Goal: Find specific page/section: Find specific page/section

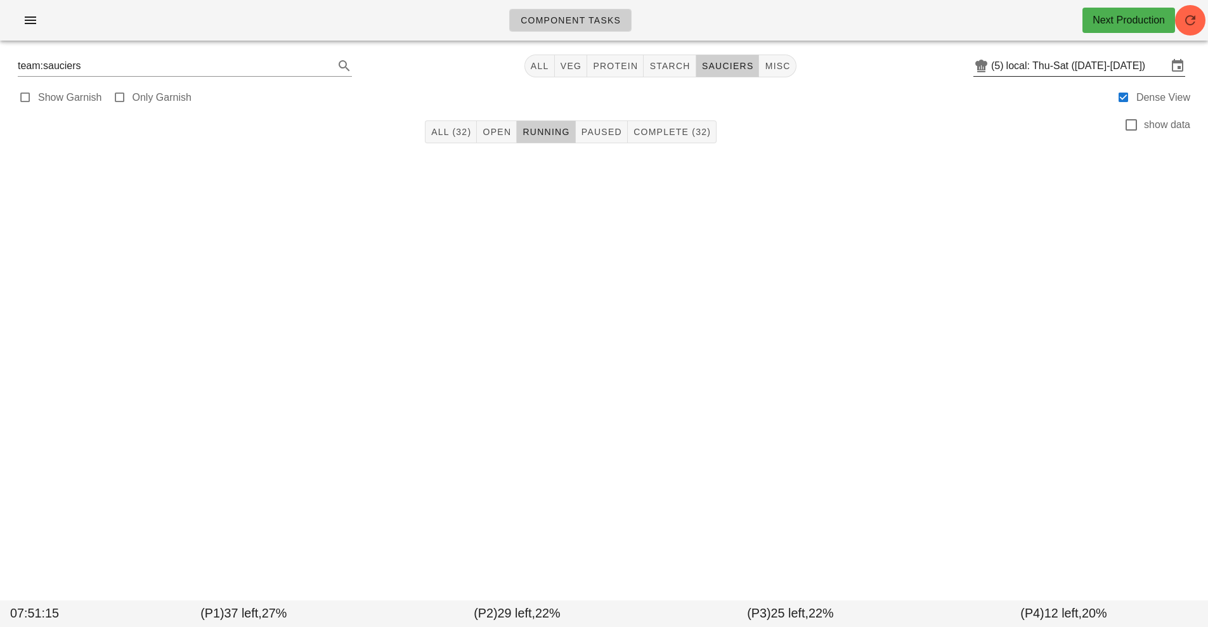
click at [1087, 70] on input "local: Thu-Sat ([DATE]-[DATE])" at bounding box center [1087, 66] width 161 height 20
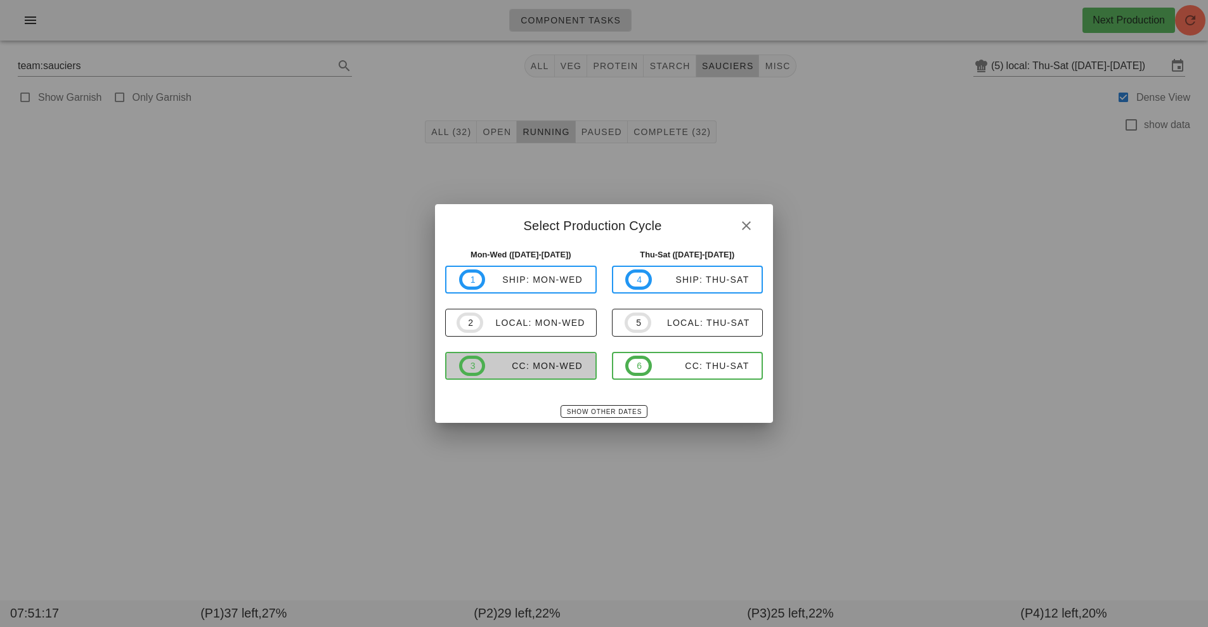
click at [546, 367] on div "CC: Mon-Wed" at bounding box center [534, 366] width 98 height 10
type input "CC: Mon-Wed (Aug 25-Aug 27)"
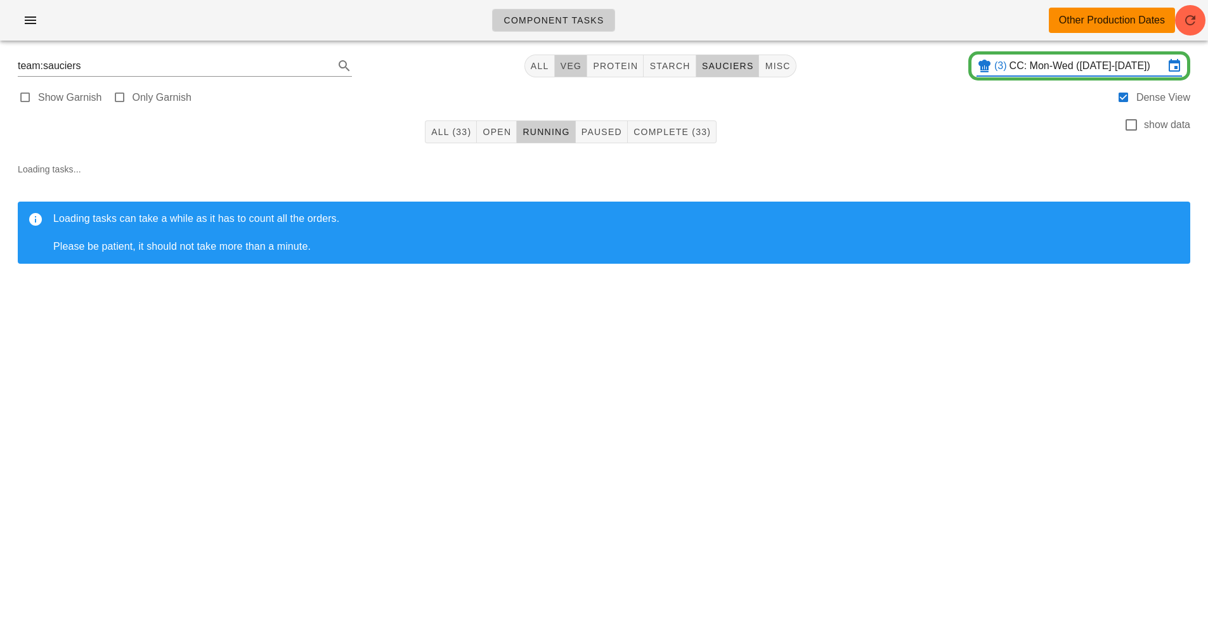
click at [566, 66] on span "veg" at bounding box center [571, 66] width 22 height 10
type input "team:veg"
click at [1189, 16] on icon "button" at bounding box center [1190, 20] width 15 height 15
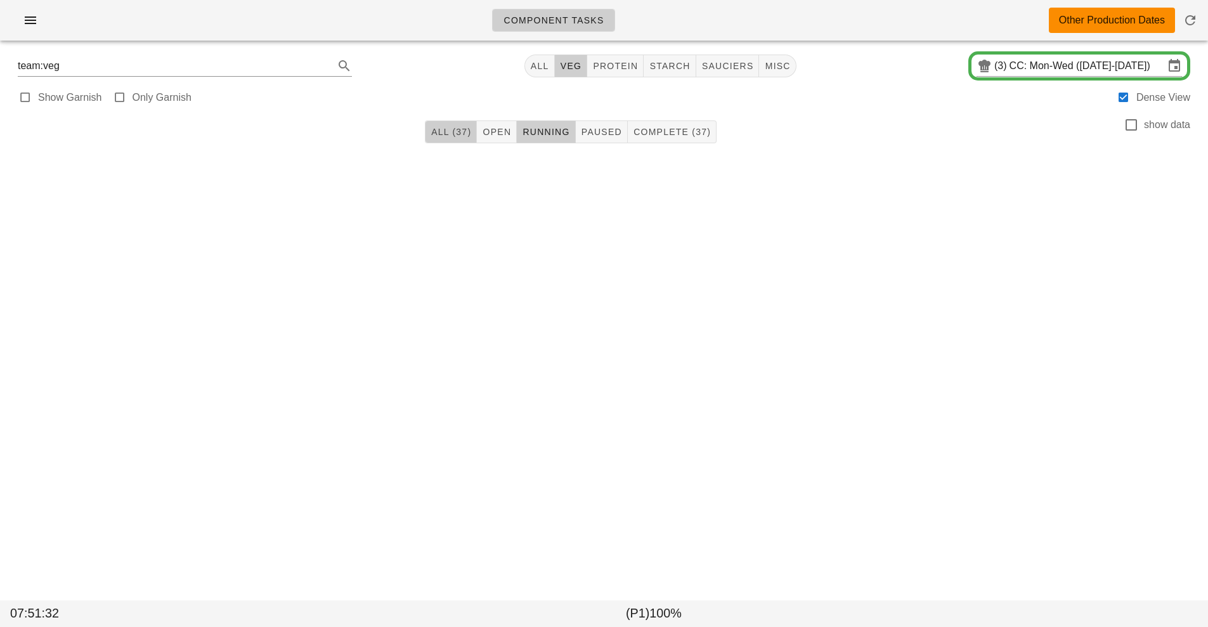
click at [447, 133] on span "All (37)" at bounding box center [451, 132] width 41 height 10
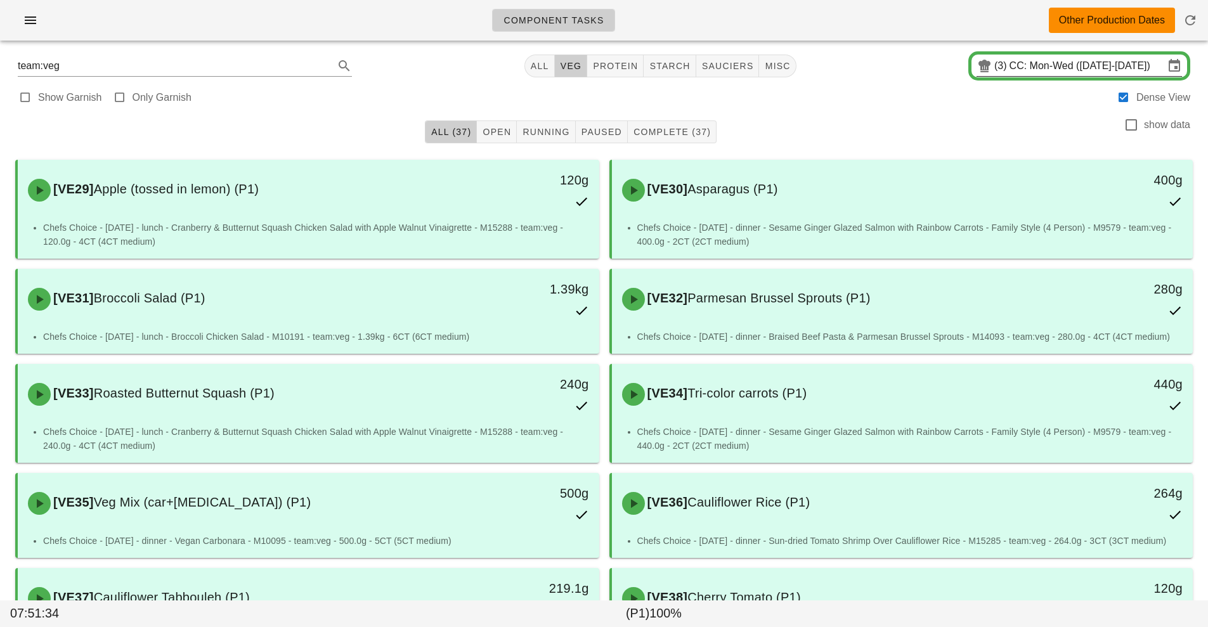
click at [1097, 66] on input "CC: Mon-Wed (Aug 25-Aug 27)" at bounding box center [1087, 66] width 155 height 20
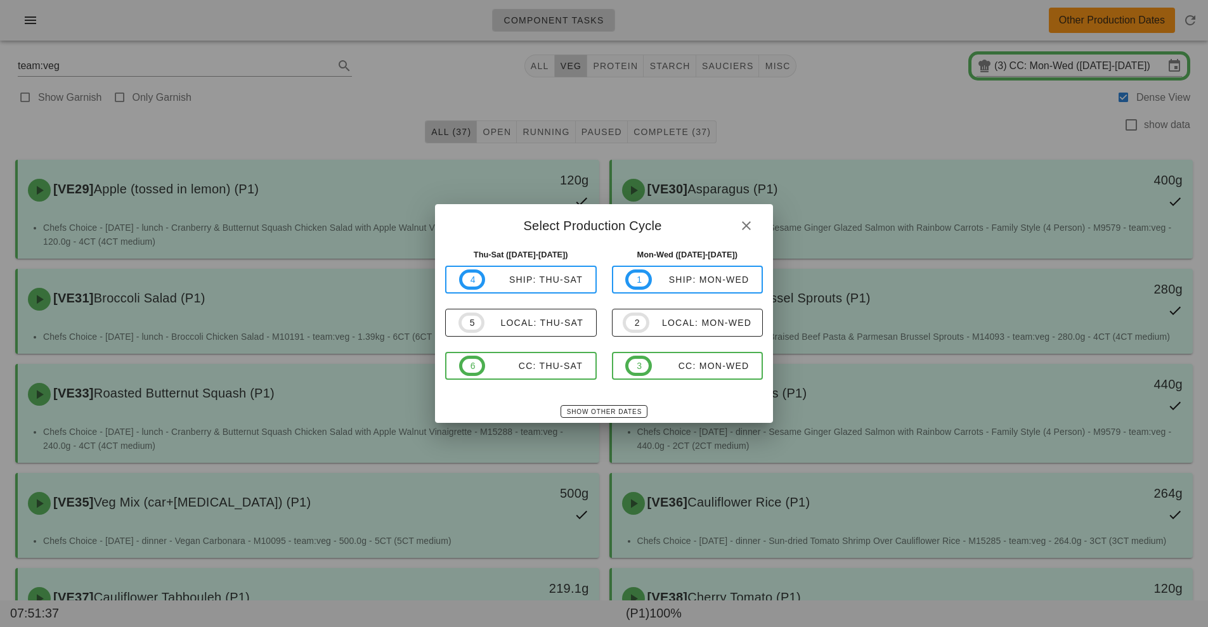
click at [547, 399] on div "Thu-Sat (Aug 28-Aug 30) 4 ship: Thu-Sat 5 local: Thu-Sat 6 CC: Thu-Sat" at bounding box center [521, 322] width 167 height 162
click at [526, 369] on div "CC: Thu-Sat" at bounding box center [534, 366] width 98 height 10
type input "CC: Thu-Sat ([DATE]-[DATE])"
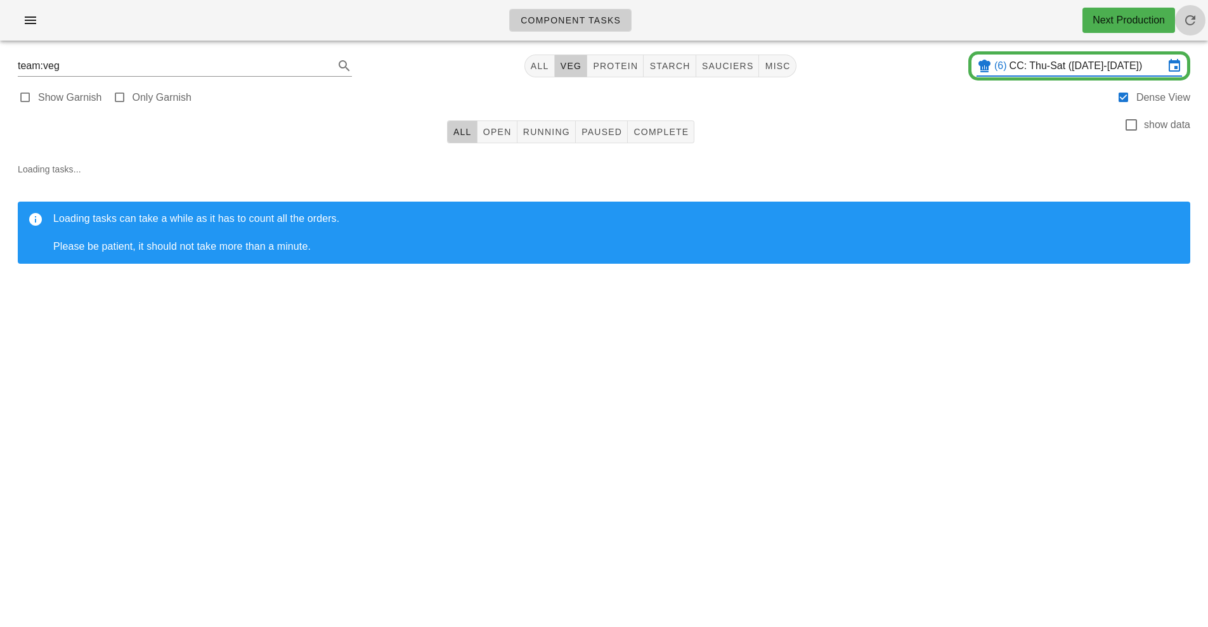
click at [1191, 22] on icon "button" at bounding box center [1190, 20] width 15 height 15
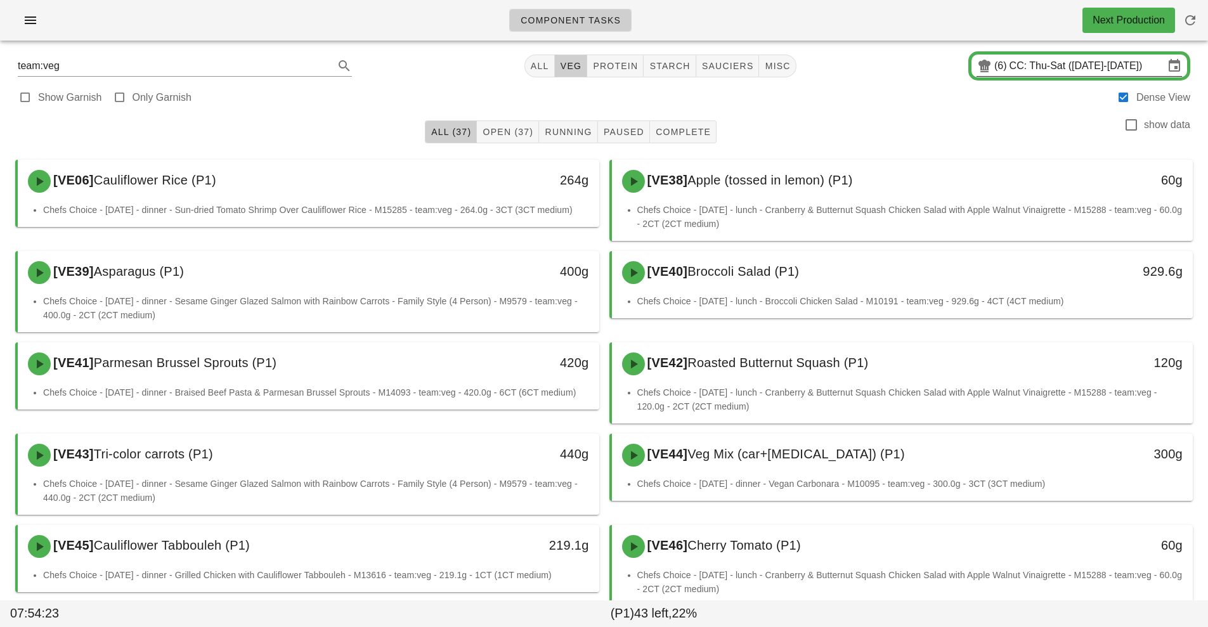
click at [1054, 67] on input "CC: Thu-Sat ([DATE]-[DATE])" at bounding box center [1087, 66] width 155 height 20
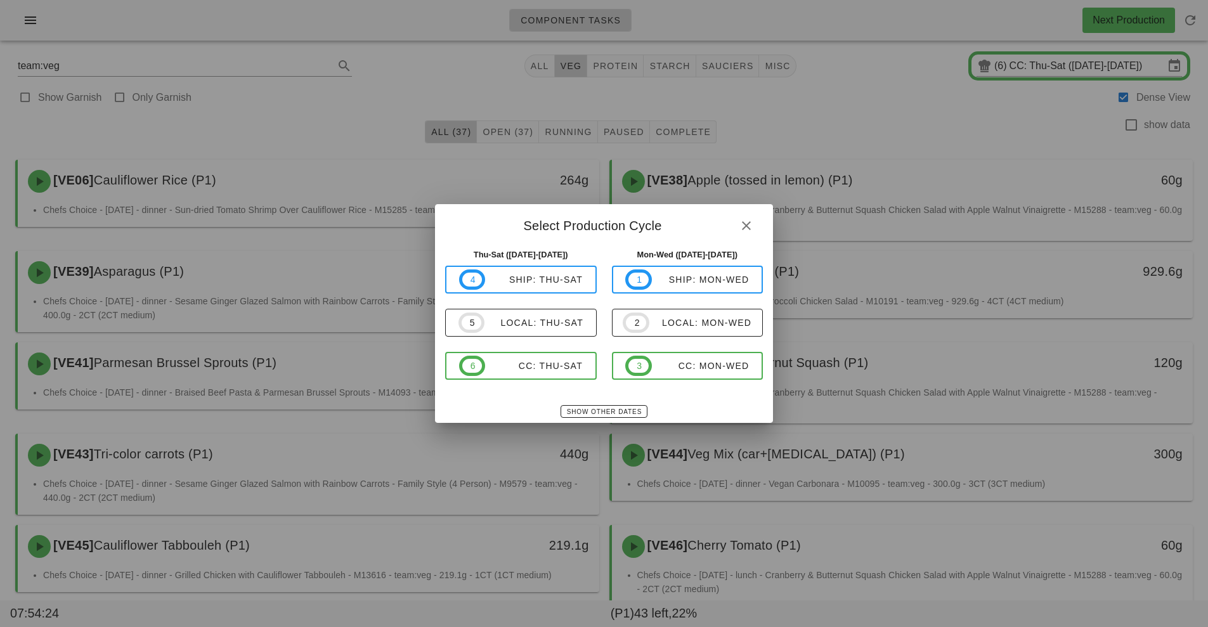
click at [926, 126] on div at bounding box center [604, 313] width 1208 height 627
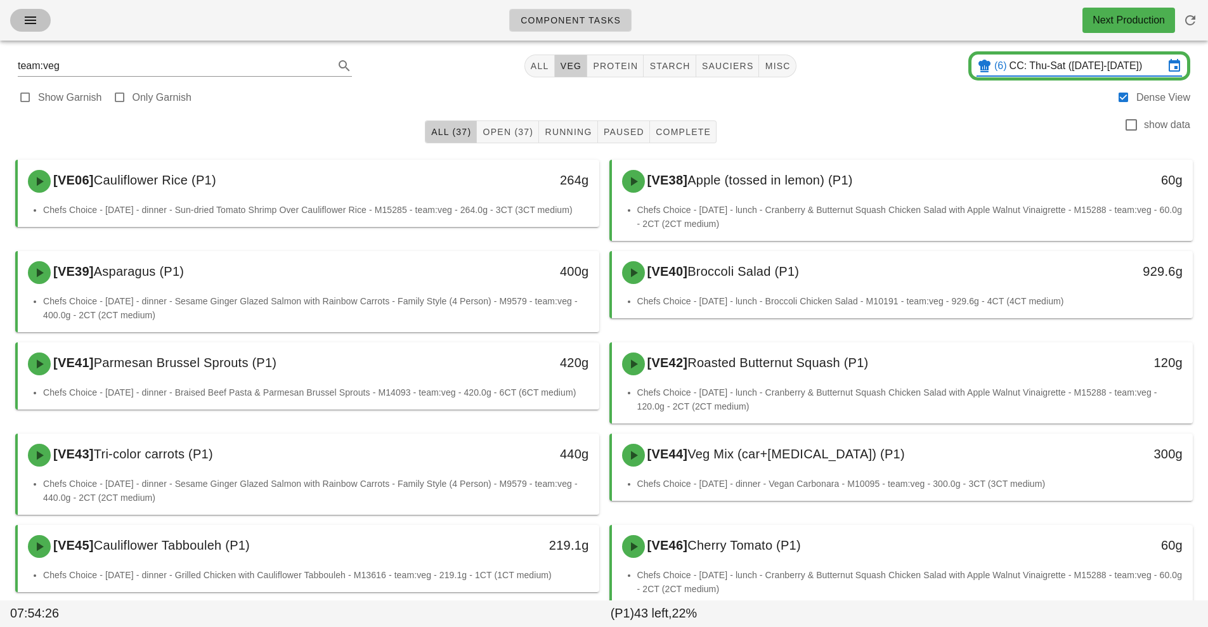
click at [37, 20] on icon "button" at bounding box center [30, 20] width 15 height 15
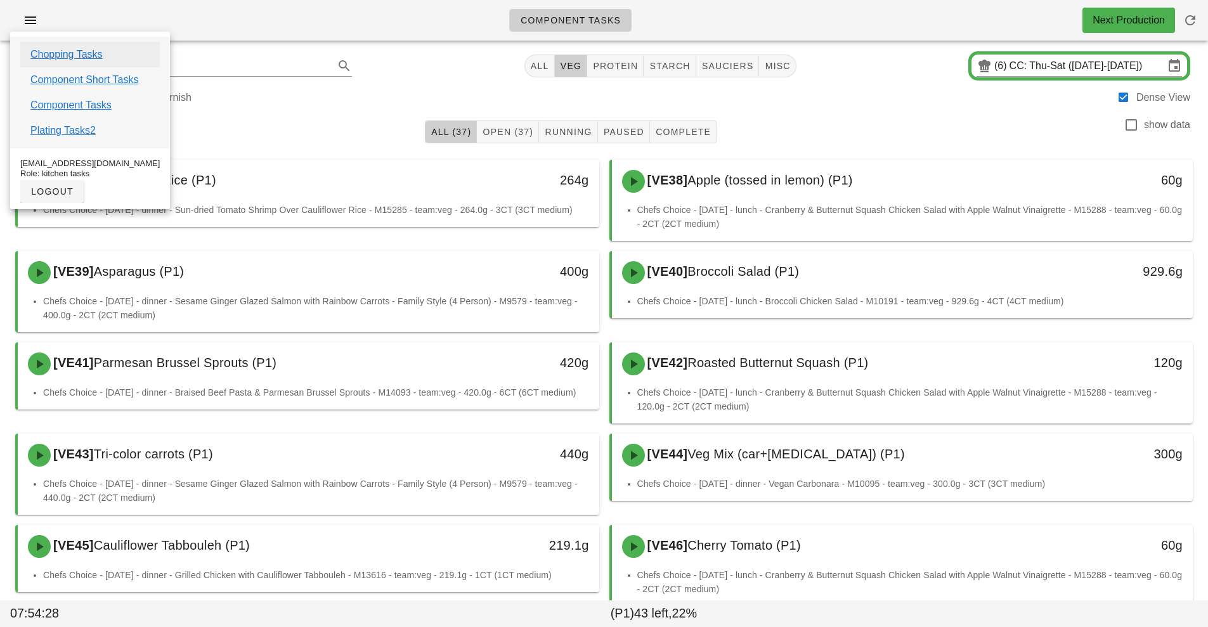
click at [89, 57] on link "Chopping Tasks" at bounding box center [66, 54] width 72 height 15
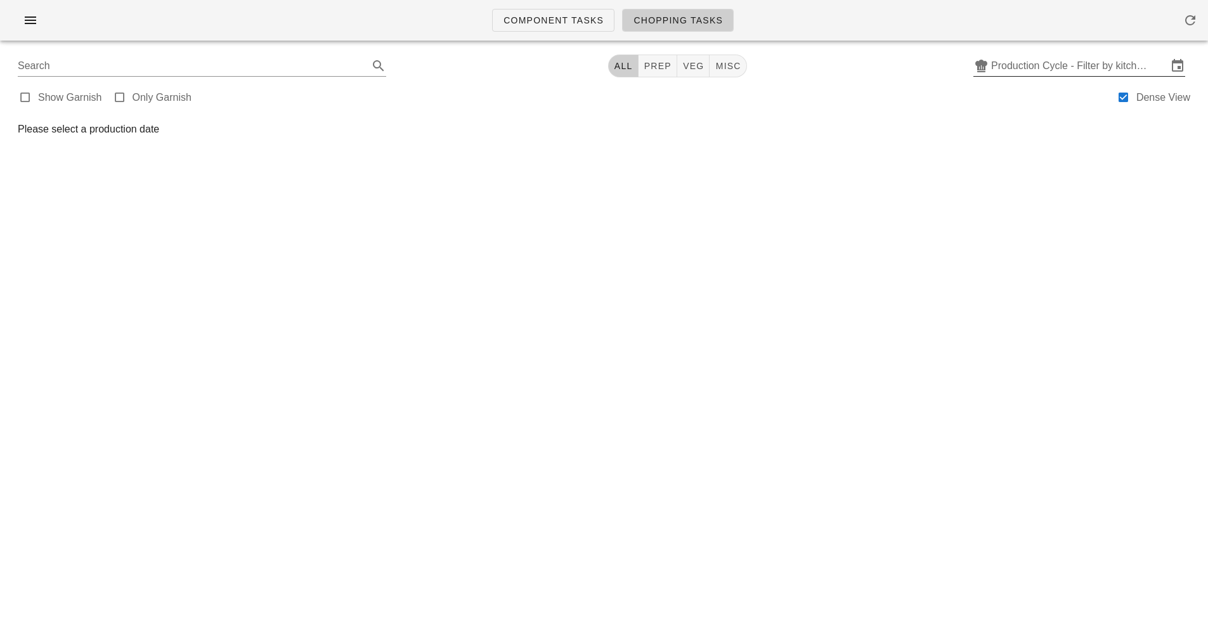
click at [1076, 64] on input "Production Cycle - Filter by kitchen production schedules" at bounding box center [1079, 66] width 176 height 20
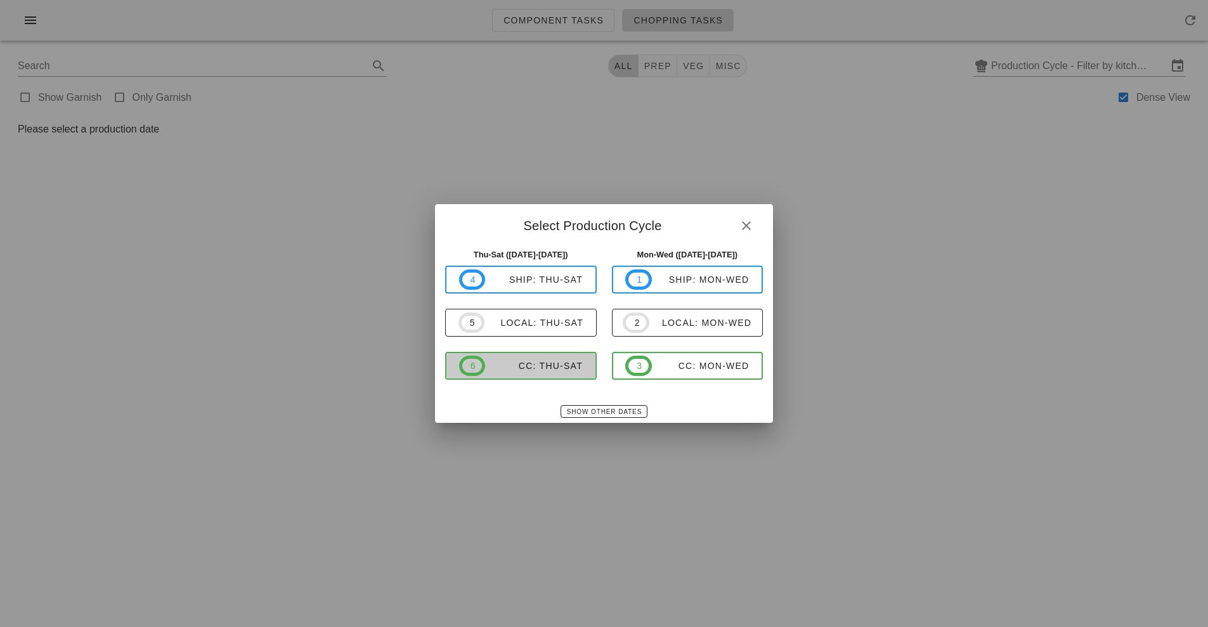
click at [544, 370] on div "CC: Thu-Sat" at bounding box center [534, 366] width 98 height 10
type input "CC: Thu-Sat ([DATE]-[DATE])"
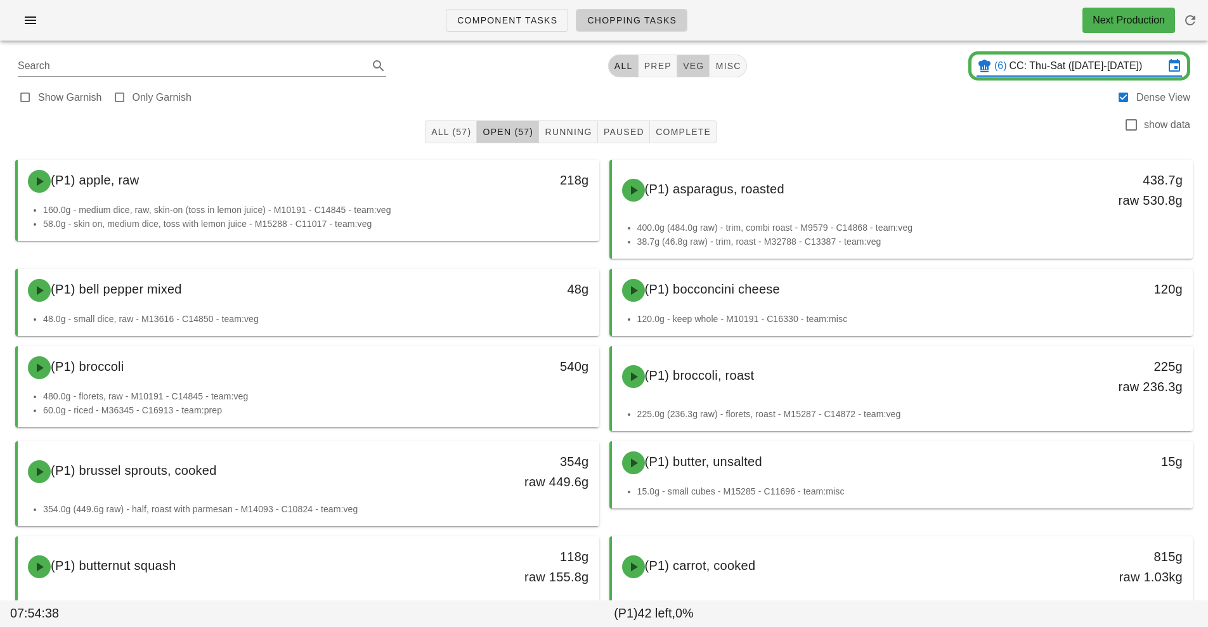
click at [692, 66] on span "veg" at bounding box center [694, 66] width 22 height 10
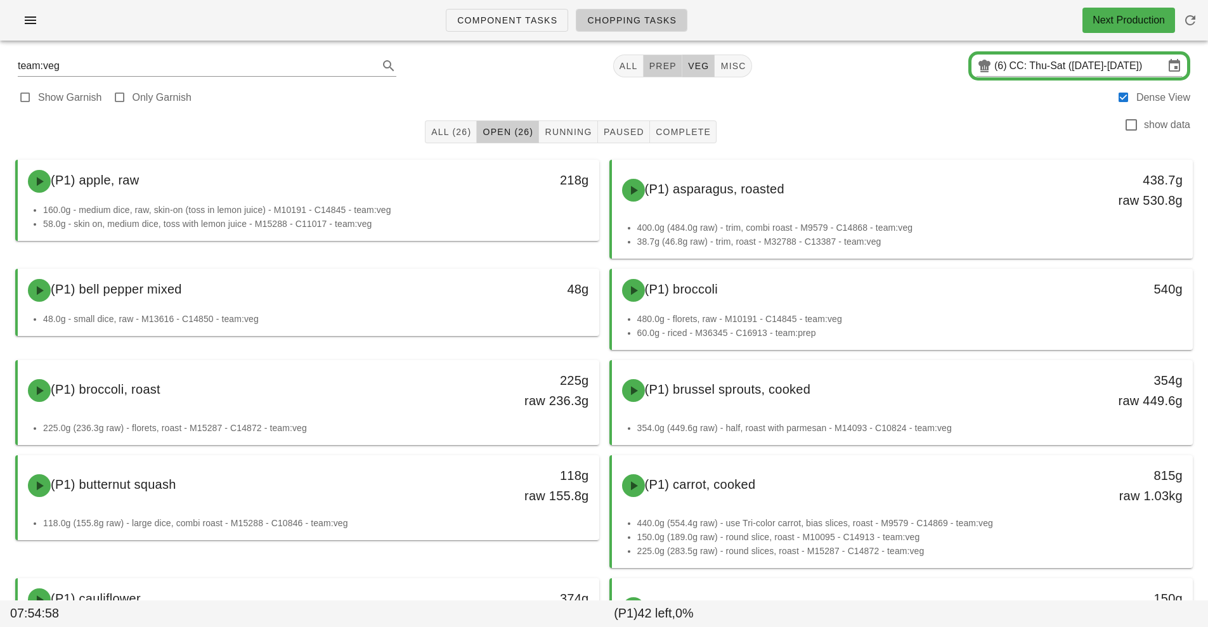
click at [660, 70] on span "prep" at bounding box center [663, 66] width 28 height 10
type input "team:prep"
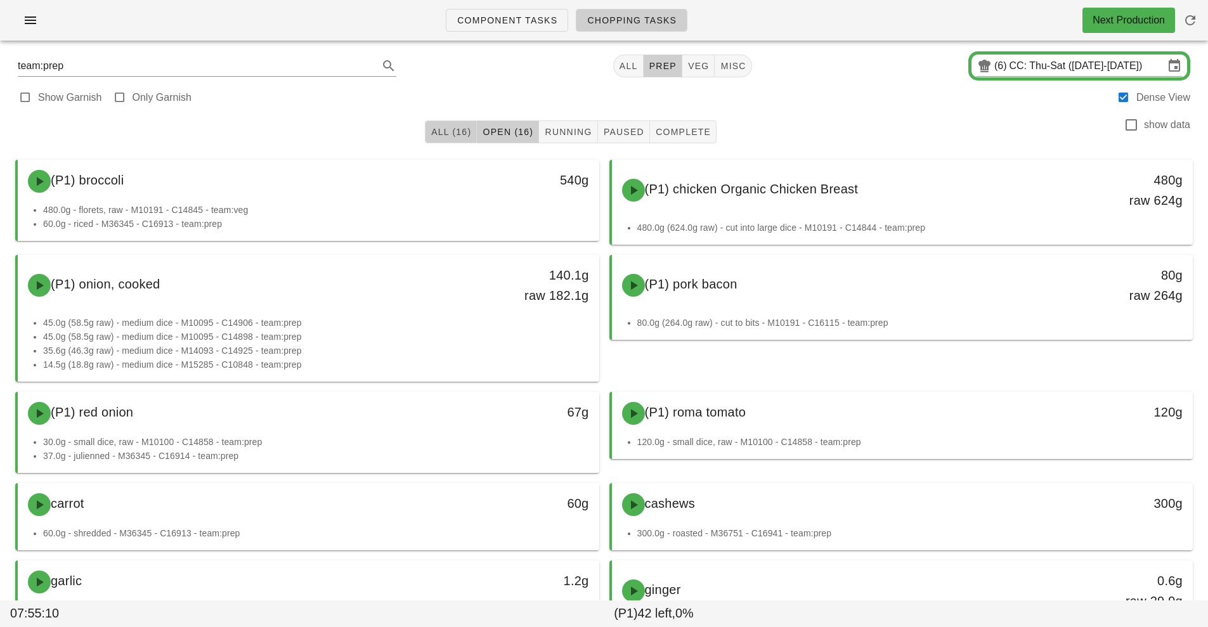
click at [449, 132] on span "All (16)" at bounding box center [451, 132] width 41 height 10
click at [624, 69] on span "All" at bounding box center [628, 66] width 19 height 10
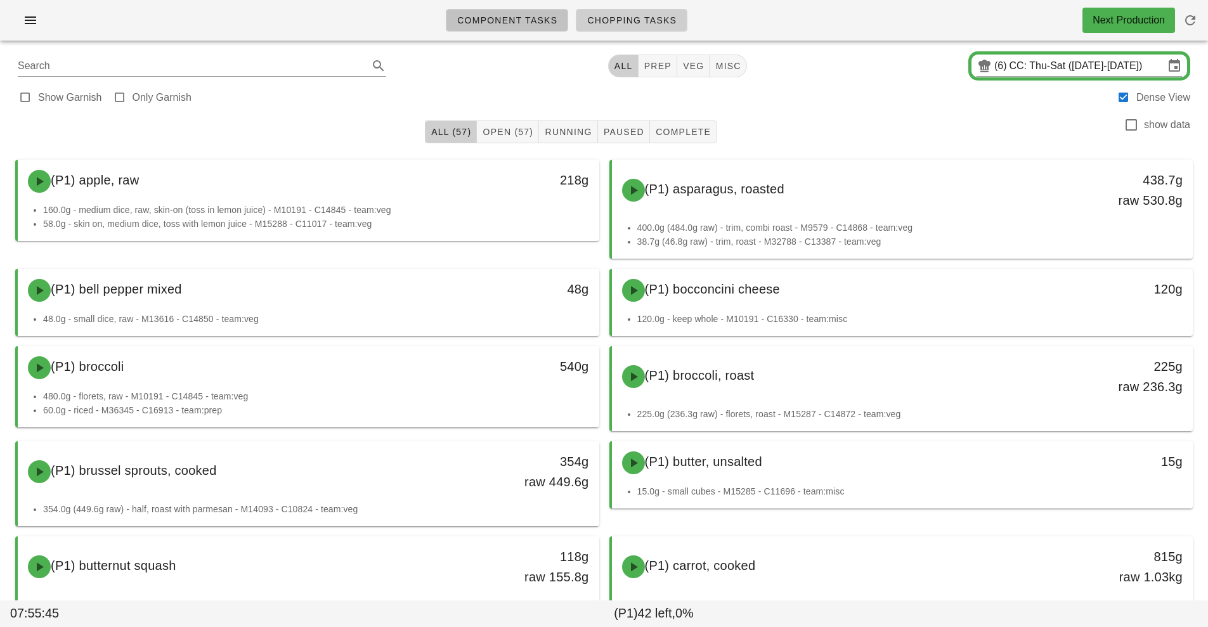
click at [515, 23] on span "Component Tasks" at bounding box center [507, 20] width 101 height 10
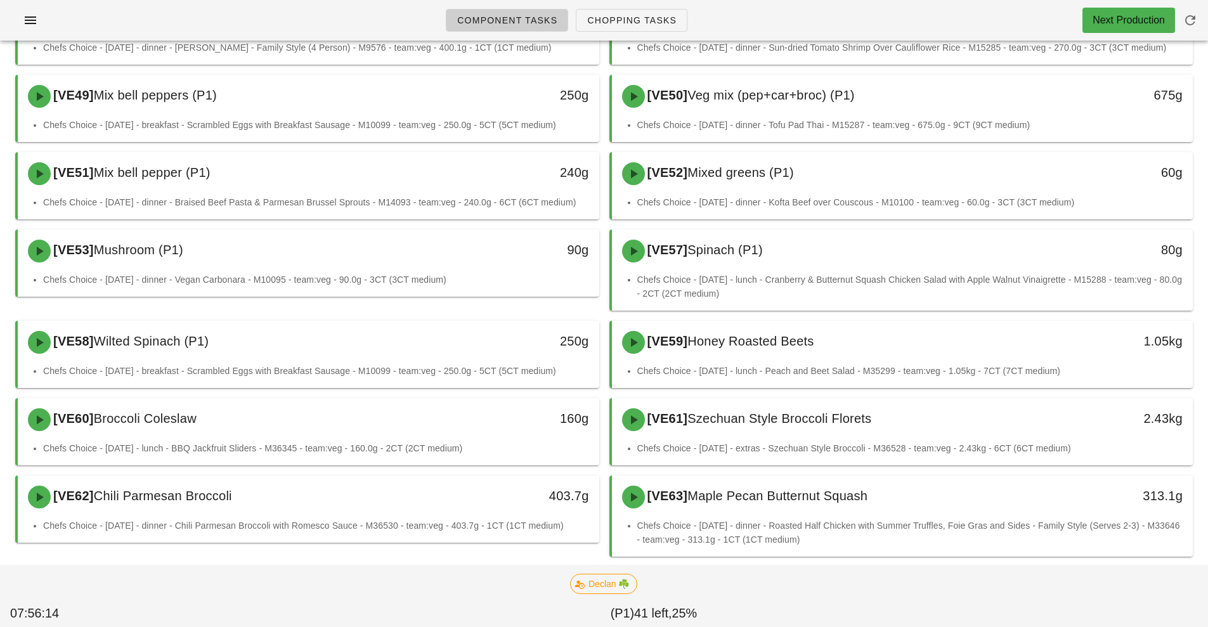
scroll to position [614, 0]
